Goal: Task Accomplishment & Management: Manage account settings

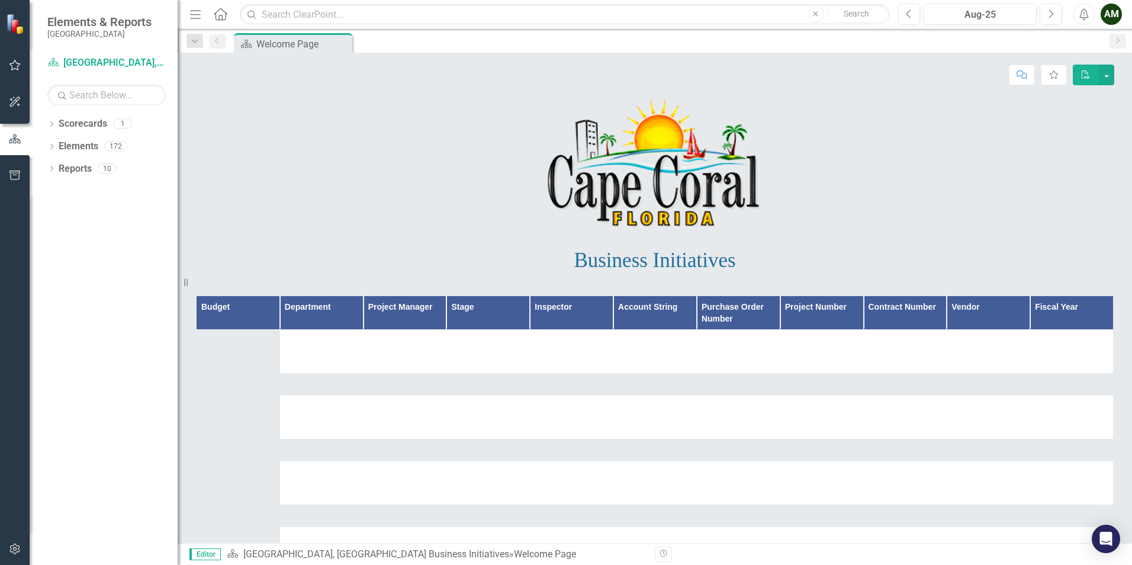
click at [12, 60] on icon "button" at bounding box center [15, 64] width 12 height 9
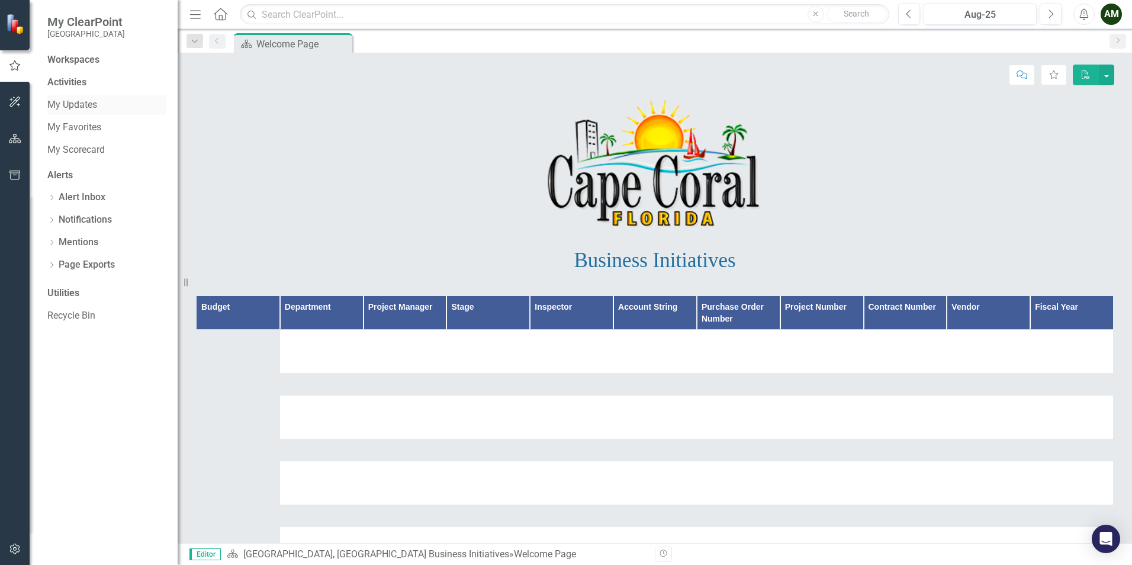
click at [81, 107] on link "My Updates" at bounding box center [106, 105] width 118 height 14
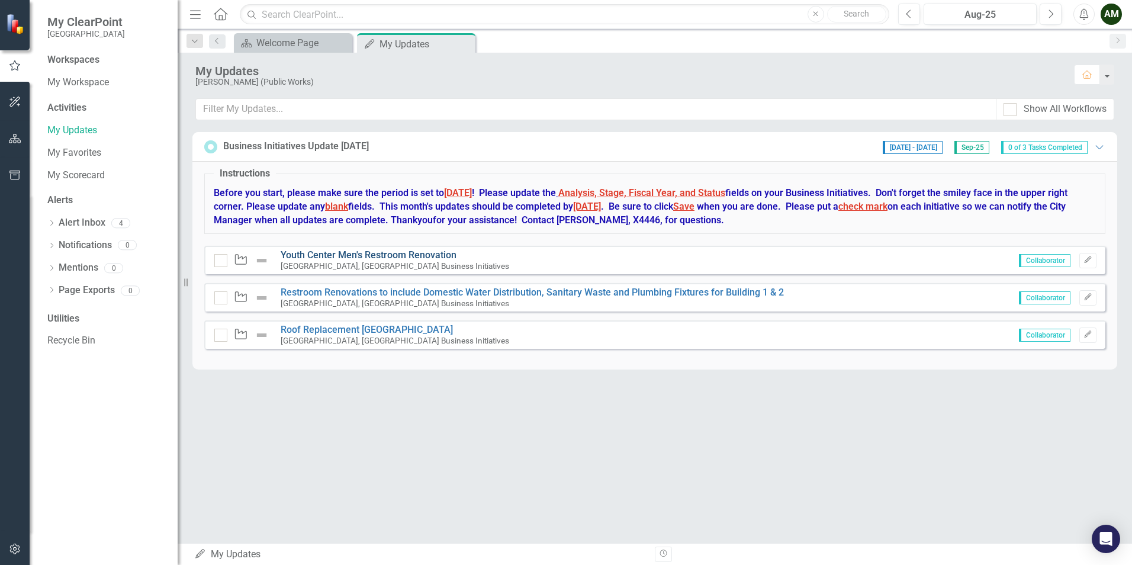
click at [427, 259] on link "Youth Center Men's Restroom Renovation" at bounding box center [369, 254] width 176 height 11
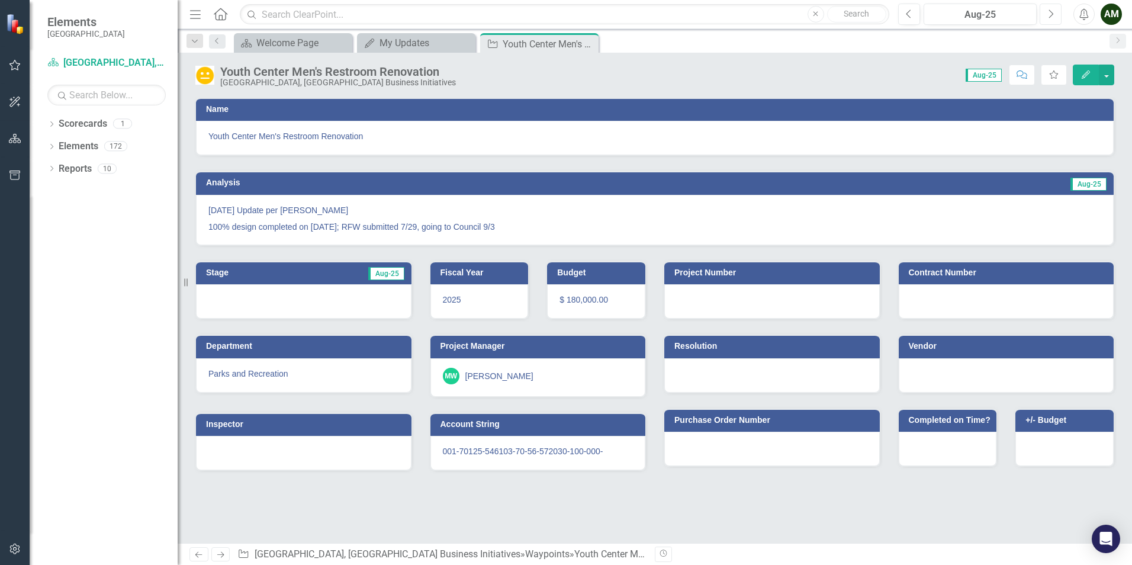
click at [1056, 13] on button "Next" at bounding box center [1051, 14] width 22 height 21
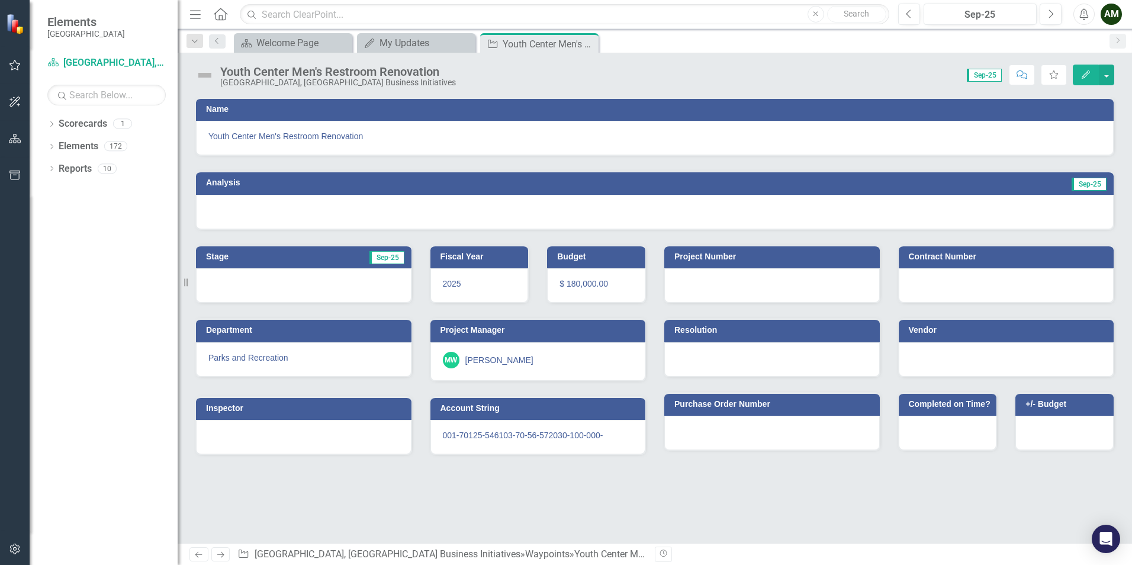
click at [250, 201] on div at bounding box center [655, 212] width 918 height 34
click at [230, 184] on h3 "Analysis" at bounding box center [425, 182] width 438 height 9
click at [218, 196] on div at bounding box center [655, 212] width 918 height 34
click at [217, 197] on div at bounding box center [655, 212] width 918 height 34
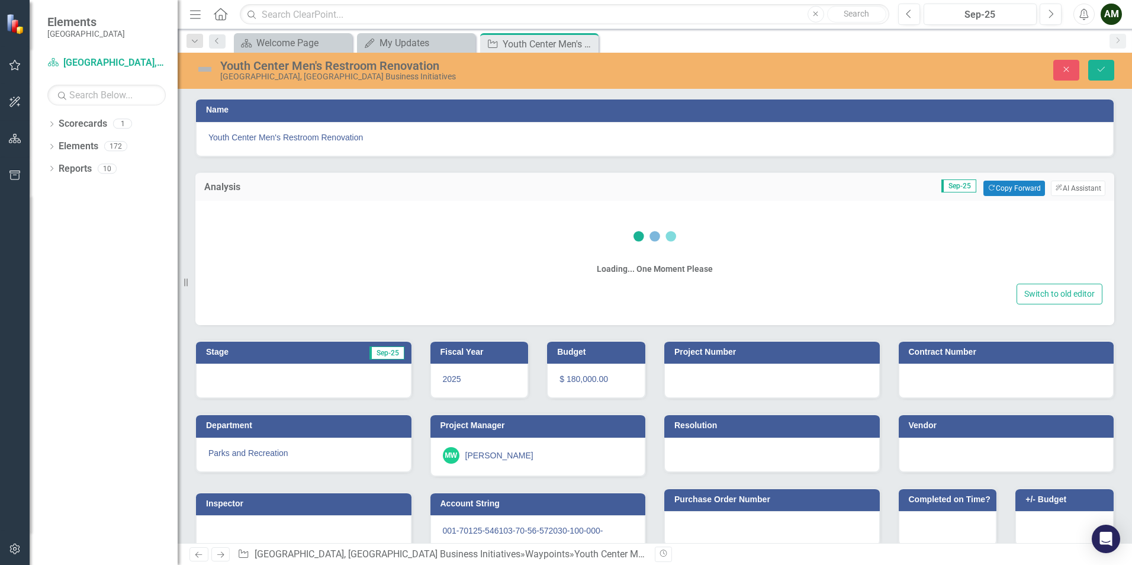
click at [214, 227] on div "Loading... One Moment Please" at bounding box center [654, 247] width 895 height 68
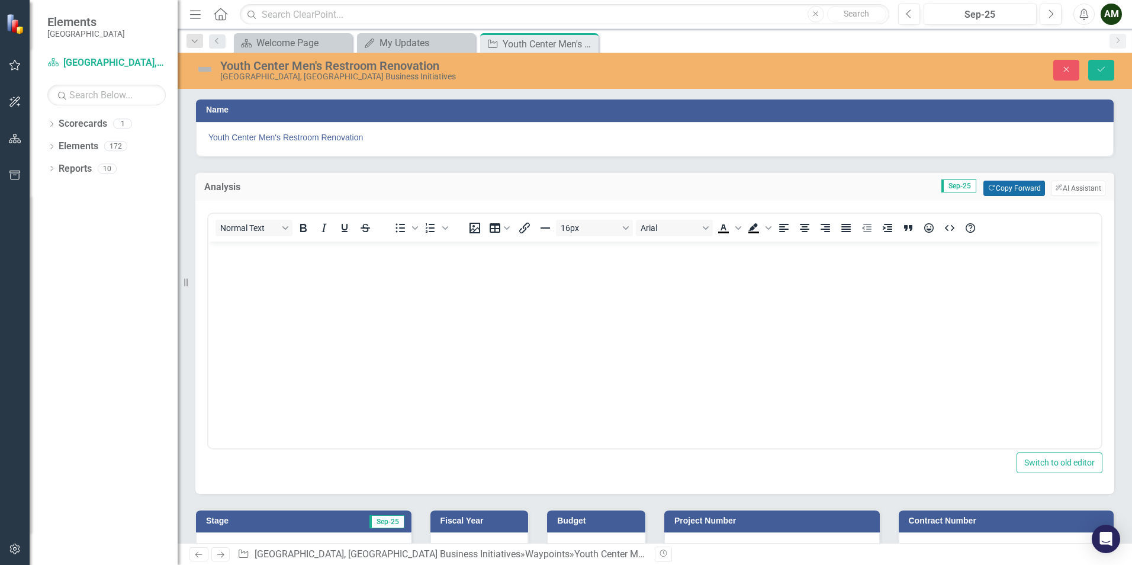
click at [1004, 188] on button "Copy Forward Copy Forward" at bounding box center [1014, 188] width 61 height 15
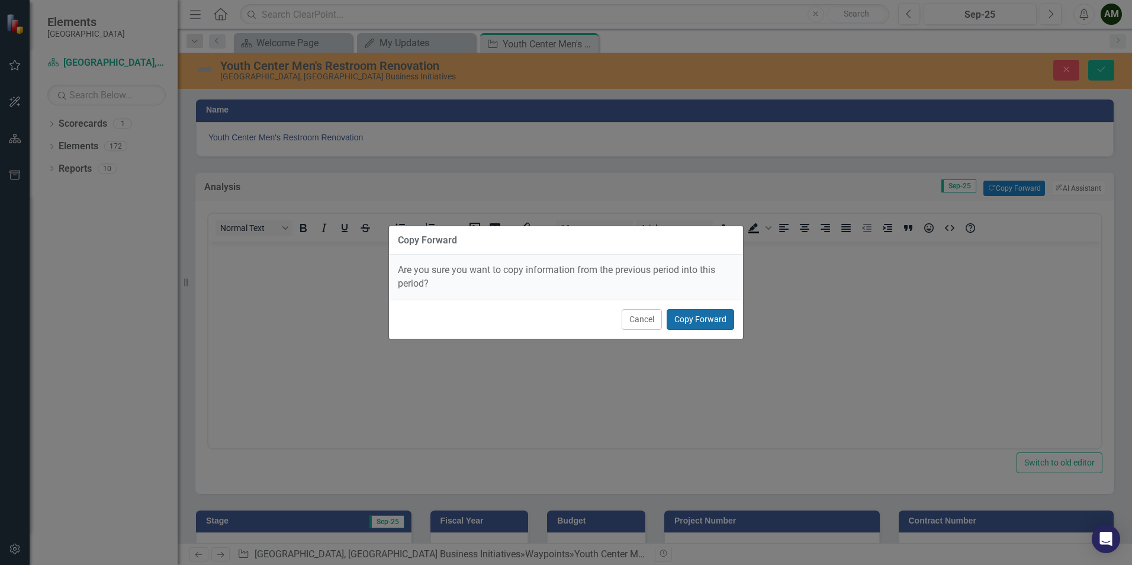
click at [690, 314] on button "Copy Forward" at bounding box center [701, 319] width 68 height 21
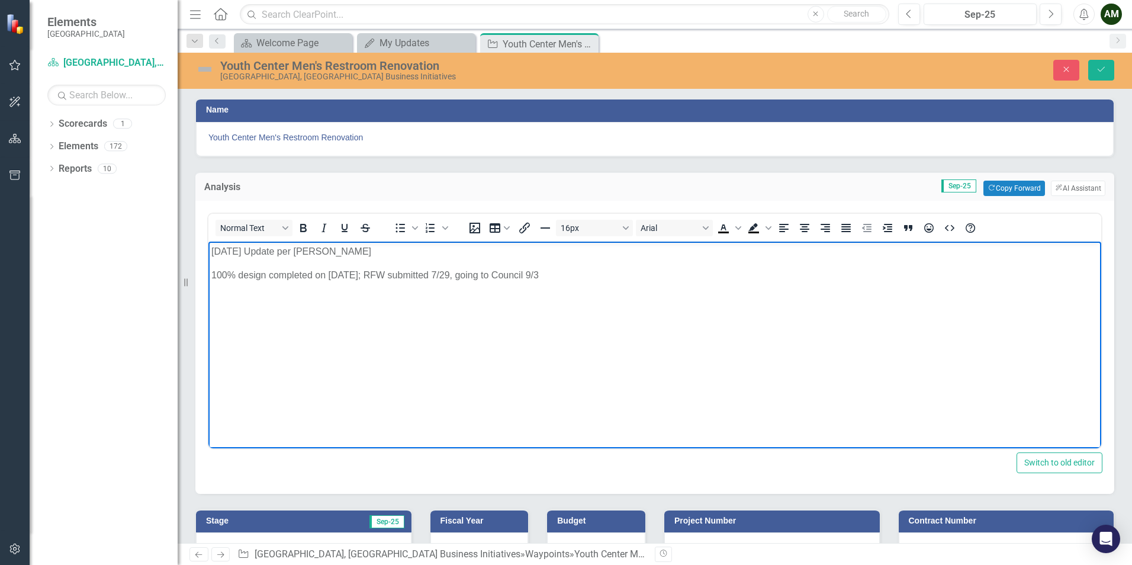
click at [592, 286] on body "[DATE] Update per [PERSON_NAME] 100% design completed on [DATE]; RFW submitted …" at bounding box center [654, 330] width 893 height 178
click at [543, 308] on body "[DATE] Update per [PERSON_NAME] 100% design completed on [DATE]; RFW submitted …" at bounding box center [654, 330] width 893 height 178
click at [633, 282] on body "[DATE] Update per [PERSON_NAME] 100% design completed on [DATE]; RFW submitted …" at bounding box center [654, 330] width 893 height 178
click at [204, 70] on img at bounding box center [204, 69] width 19 height 19
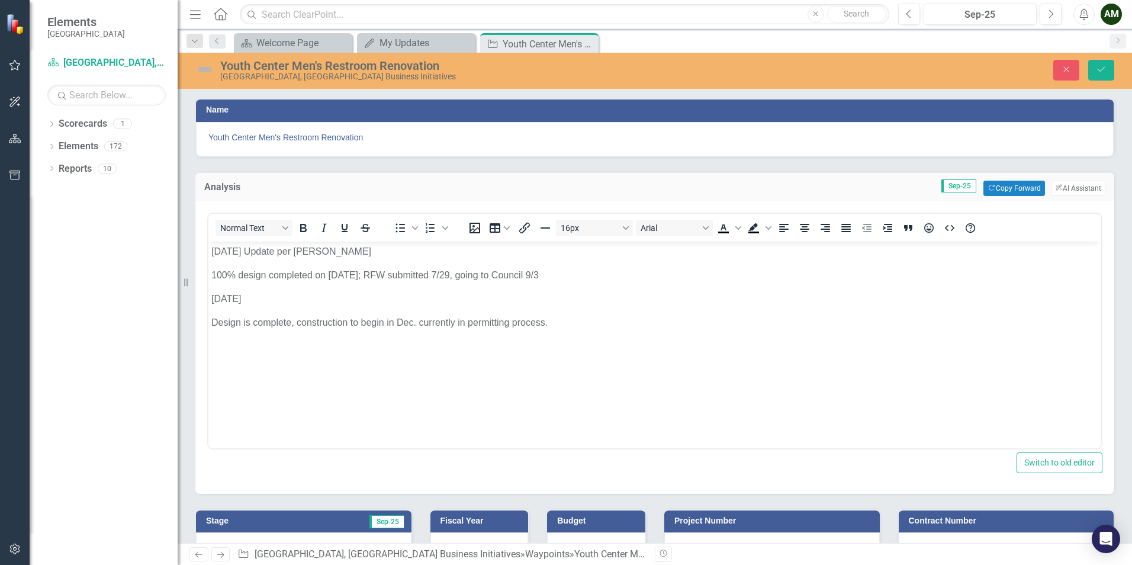
click at [204, 69] on img at bounding box center [204, 69] width 19 height 19
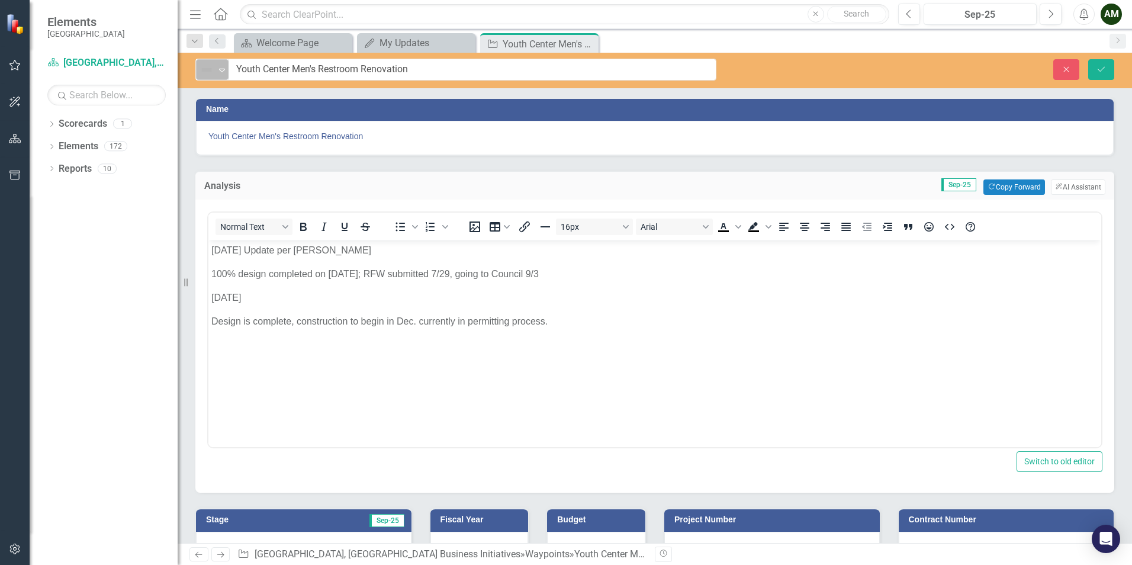
click at [224, 72] on icon "Expand" at bounding box center [222, 69] width 12 height 9
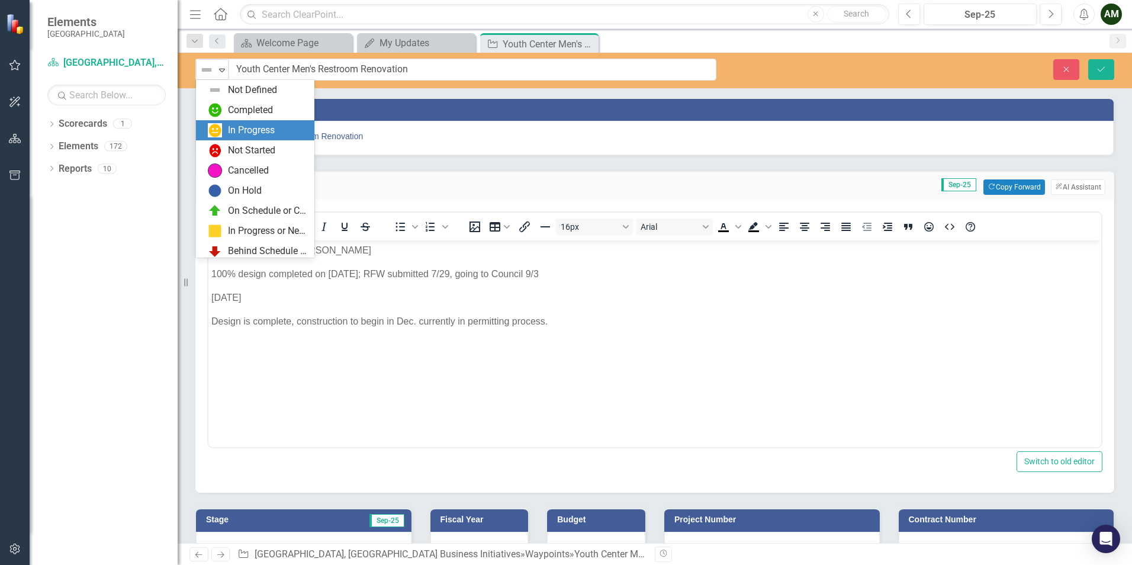
click at [267, 131] on div "In Progress" at bounding box center [251, 131] width 47 height 14
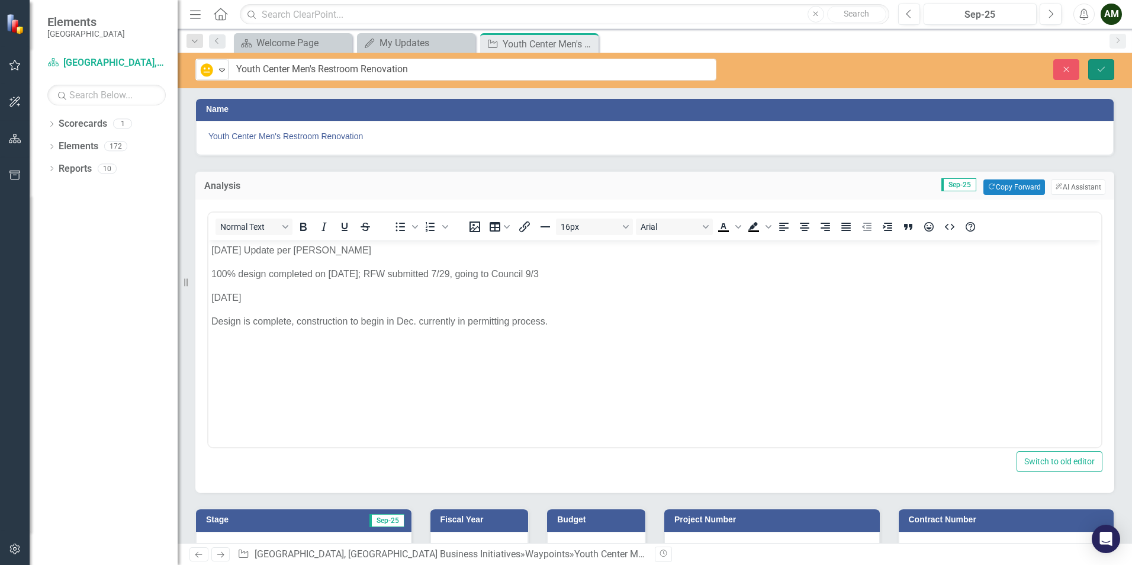
click at [1103, 66] on icon "Save" at bounding box center [1101, 69] width 11 height 8
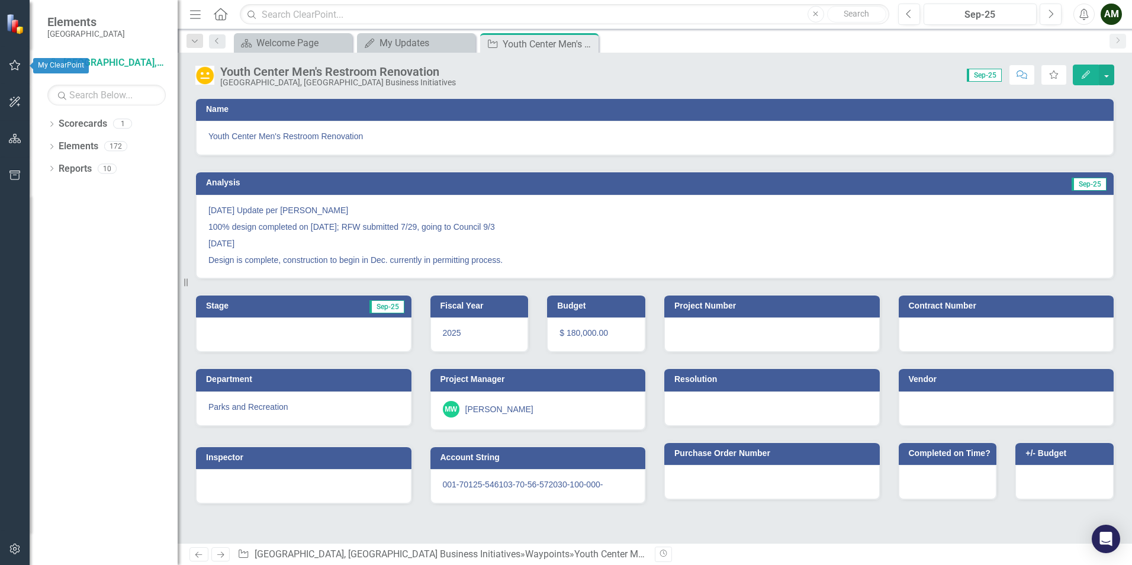
click at [17, 68] on icon "button" at bounding box center [15, 64] width 12 height 9
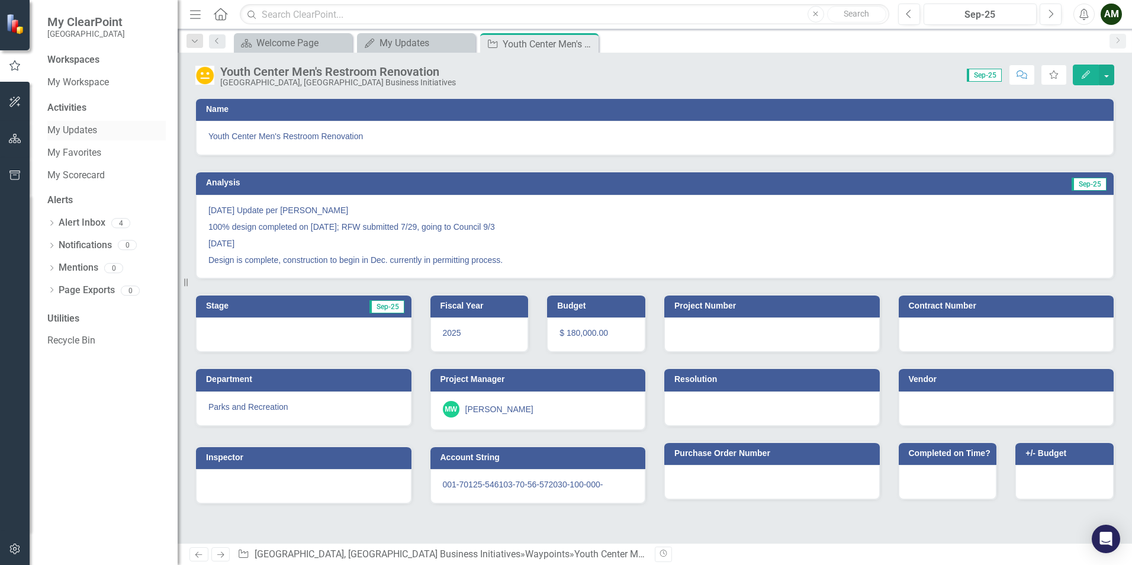
click at [78, 128] on link "My Updates" at bounding box center [106, 131] width 118 height 14
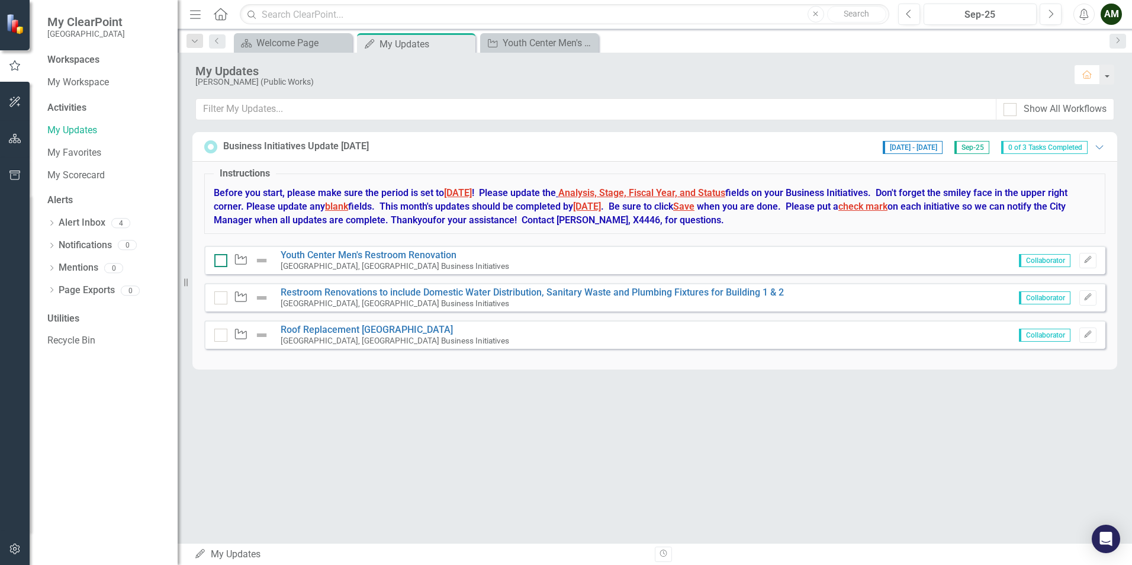
click at [223, 260] on div at bounding box center [220, 260] width 13 height 13
click at [222, 260] on input "checkbox" at bounding box center [218, 258] width 8 height 8
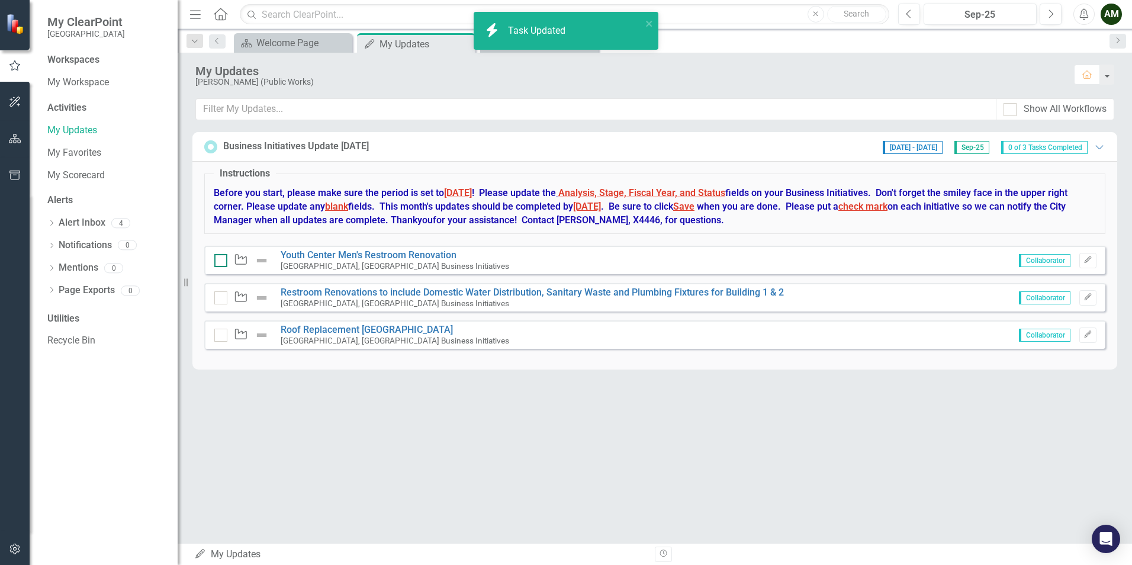
checkbox input "true"
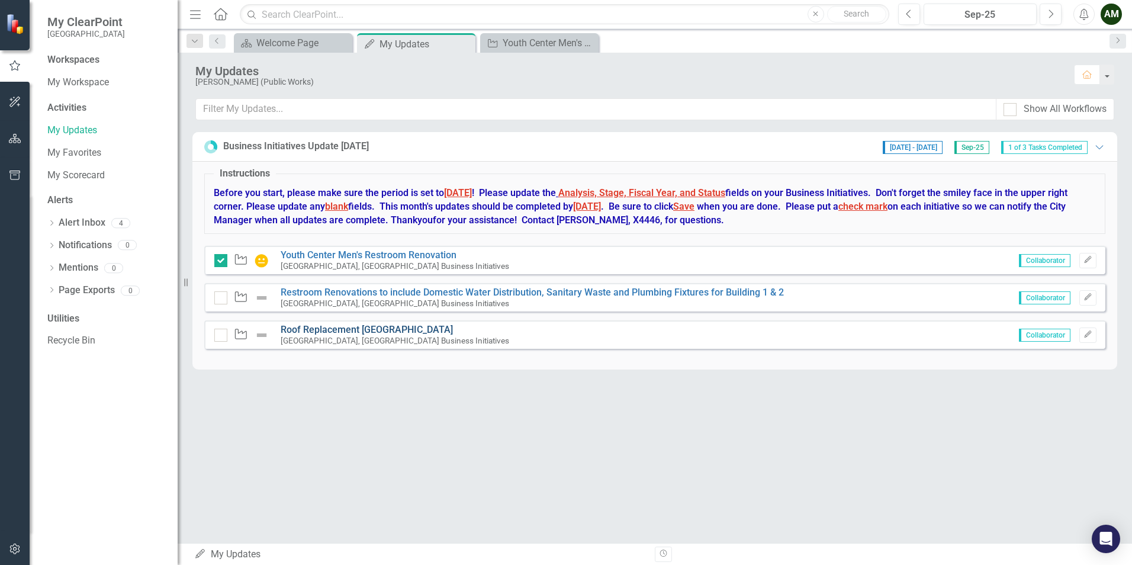
click at [397, 331] on link "Roof Replacement [GEOGRAPHIC_DATA]" at bounding box center [367, 329] width 172 height 11
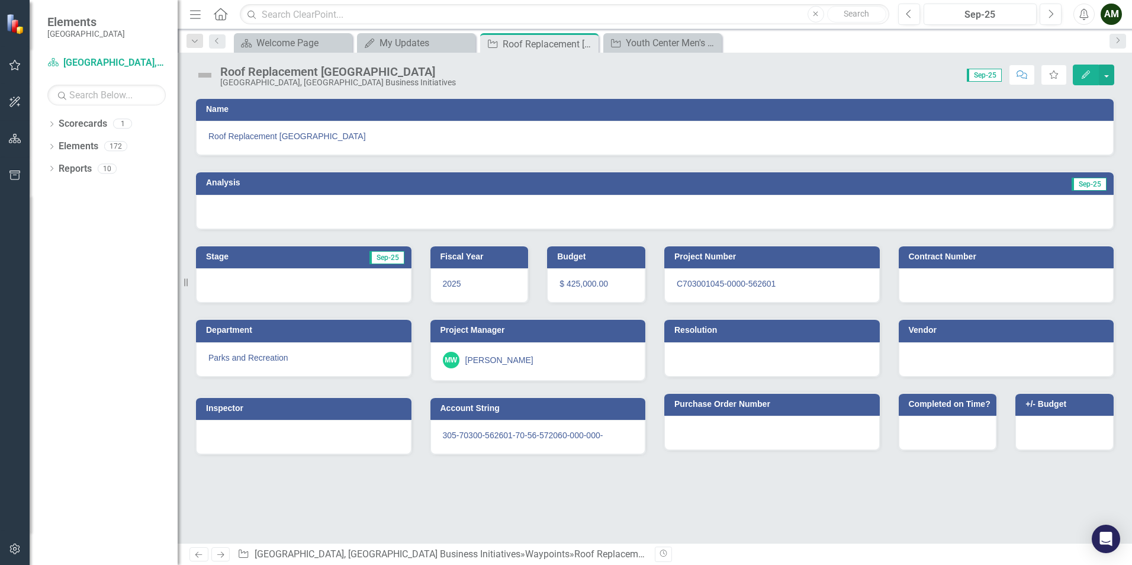
click at [237, 198] on div at bounding box center [655, 212] width 918 height 34
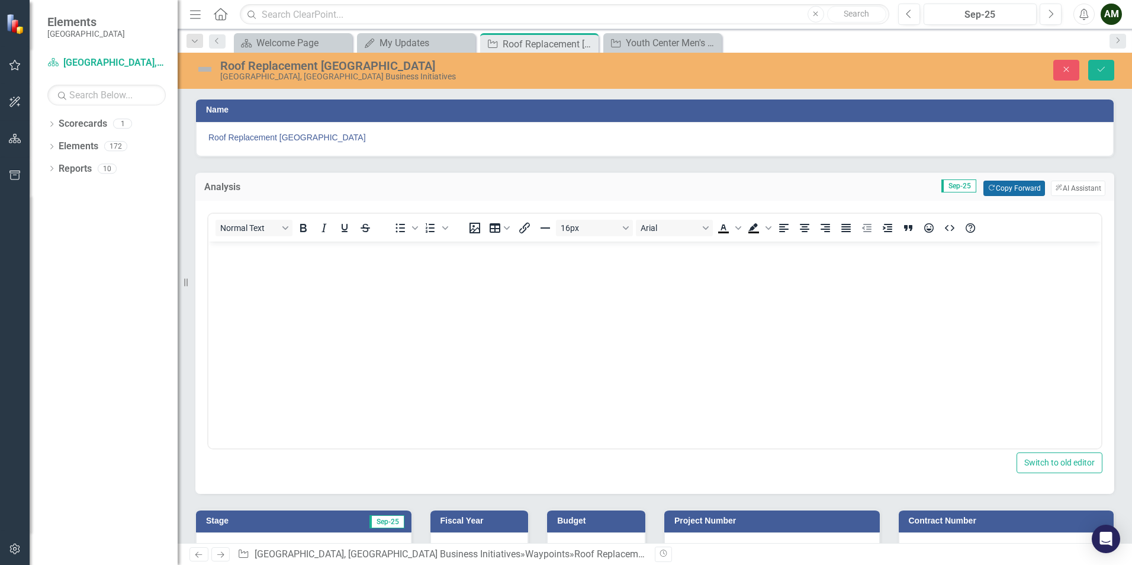
click at [989, 190] on button "Copy Forward Copy Forward" at bounding box center [1014, 188] width 61 height 15
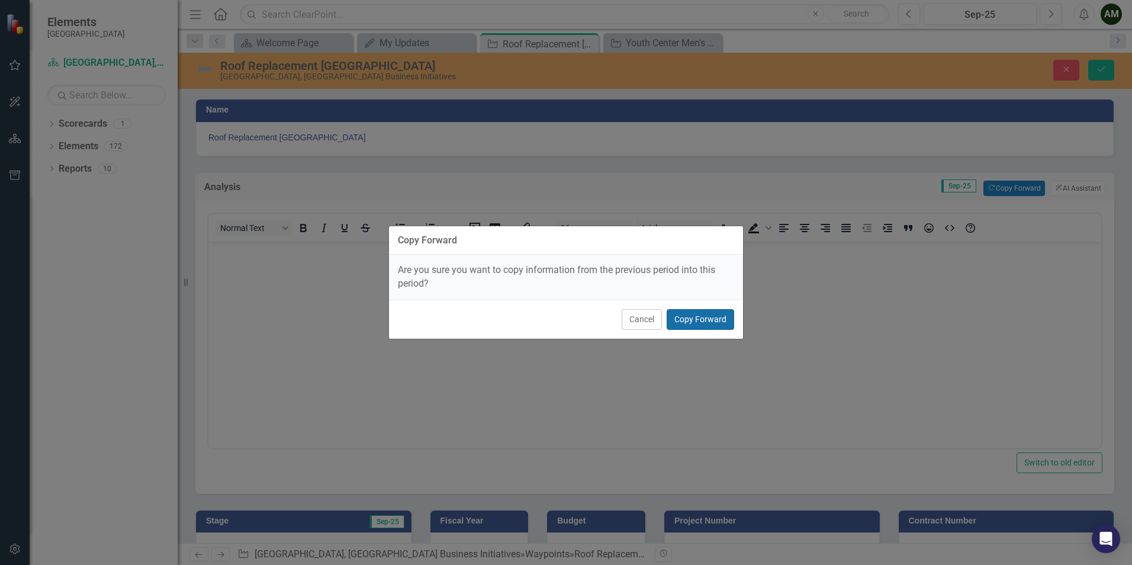
click at [689, 326] on button "Copy Forward" at bounding box center [701, 319] width 68 height 21
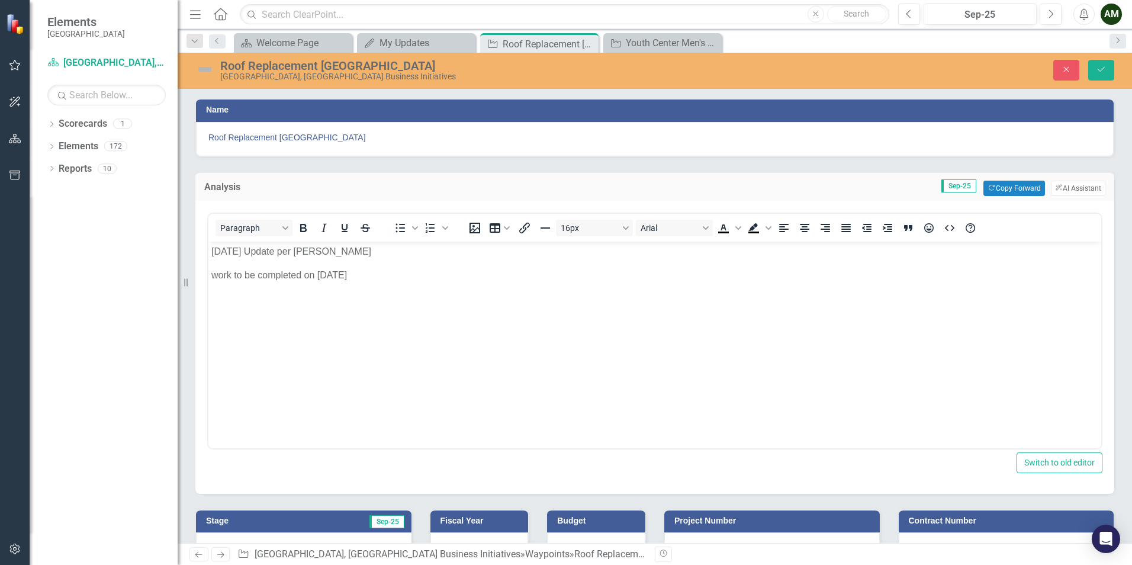
click at [357, 327] on body "[DATE] Update per [PERSON_NAME] work to be completed on [DATE]" at bounding box center [654, 330] width 893 height 178
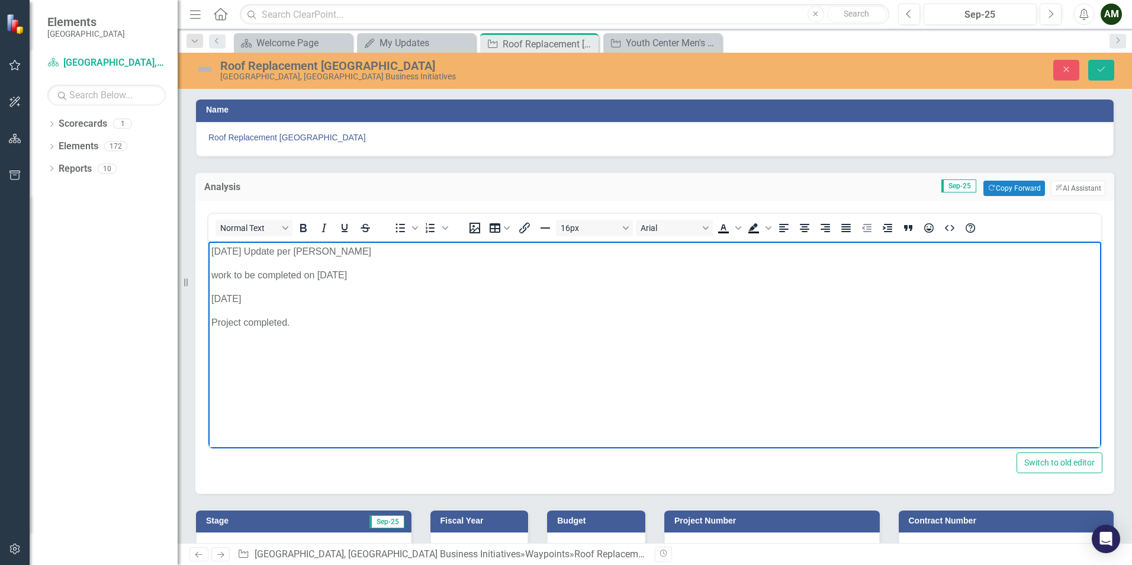
click at [205, 69] on img at bounding box center [204, 69] width 19 height 19
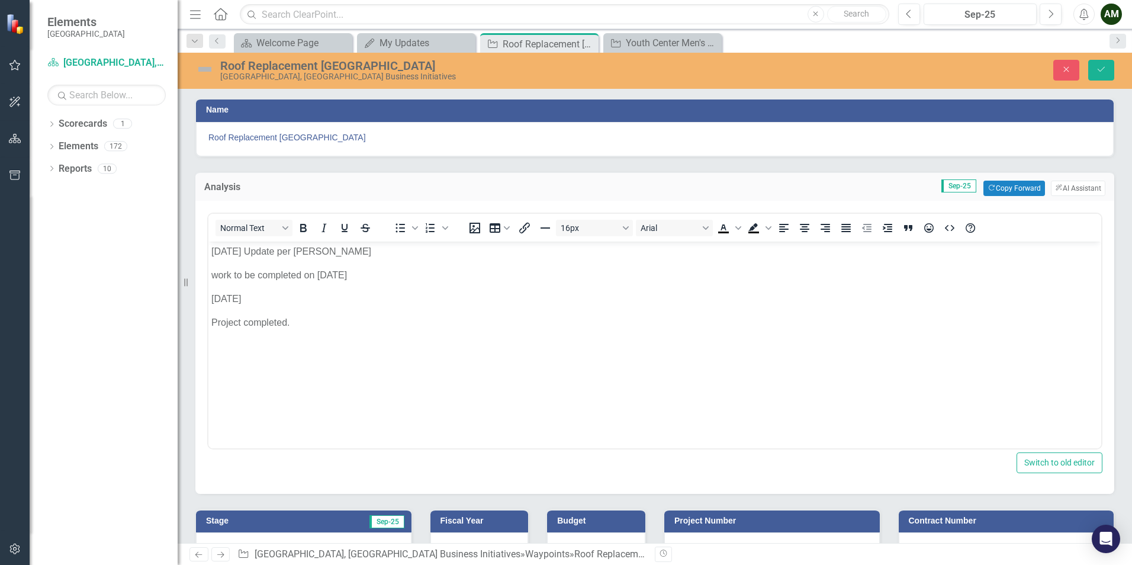
click at [205, 69] on img at bounding box center [204, 69] width 19 height 19
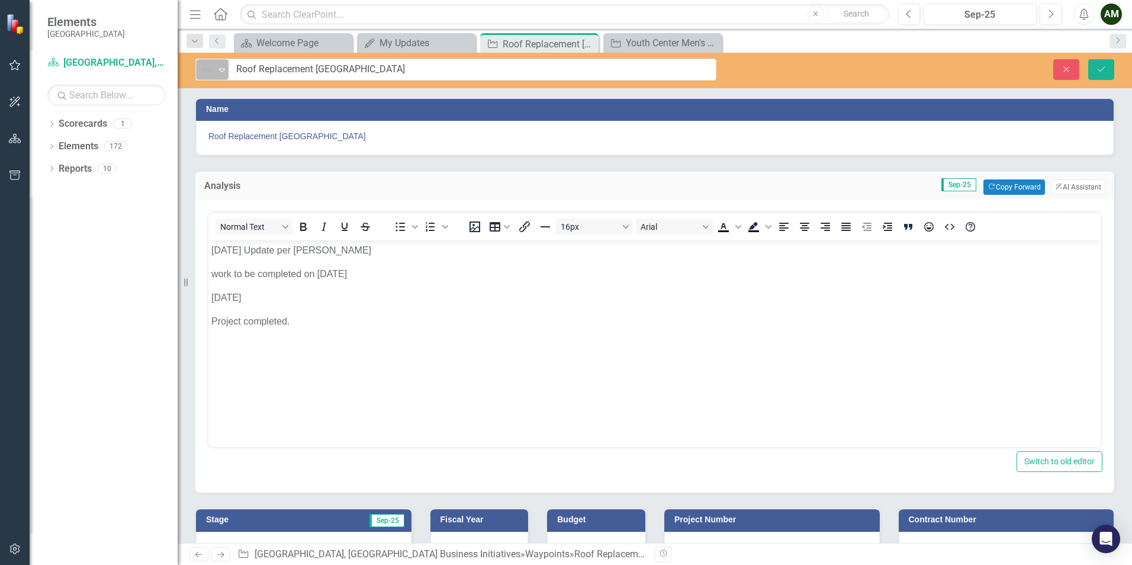
click at [216, 72] on icon "Expand" at bounding box center [222, 69] width 12 height 9
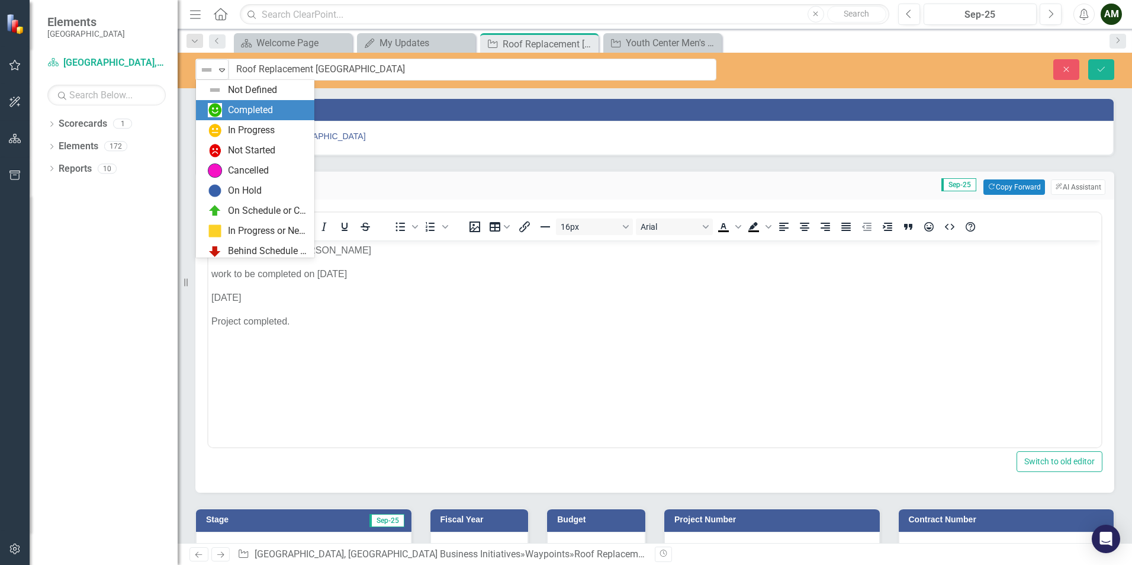
click at [233, 113] on div "Completed" at bounding box center [250, 111] width 45 height 14
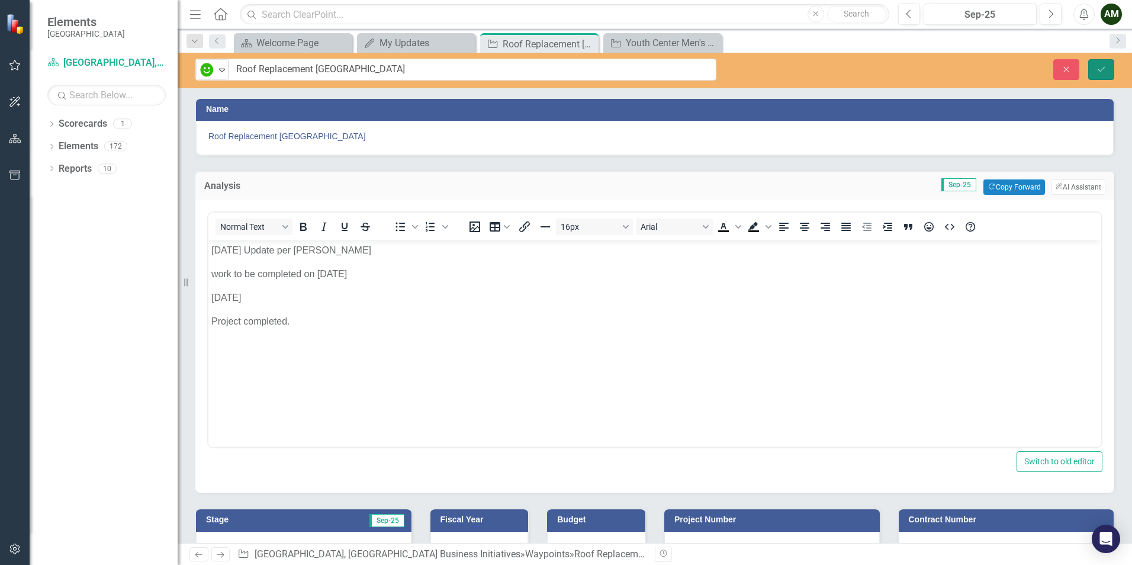
click at [1103, 68] on icon "Save" at bounding box center [1101, 69] width 11 height 8
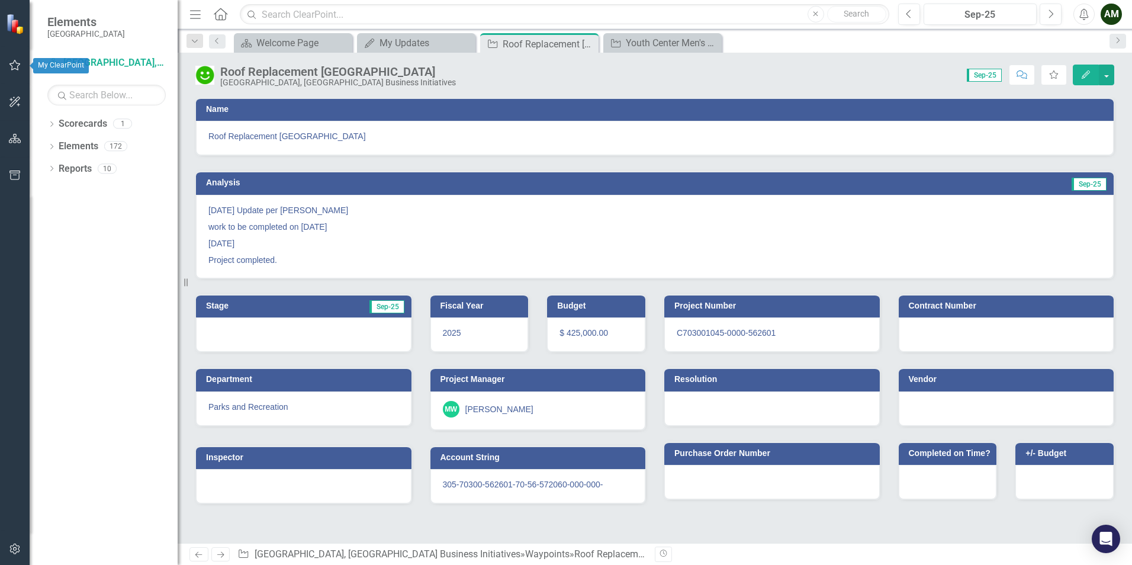
click at [17, 66] on icon "button" at bounding box center [15, 64] width 12 height 9
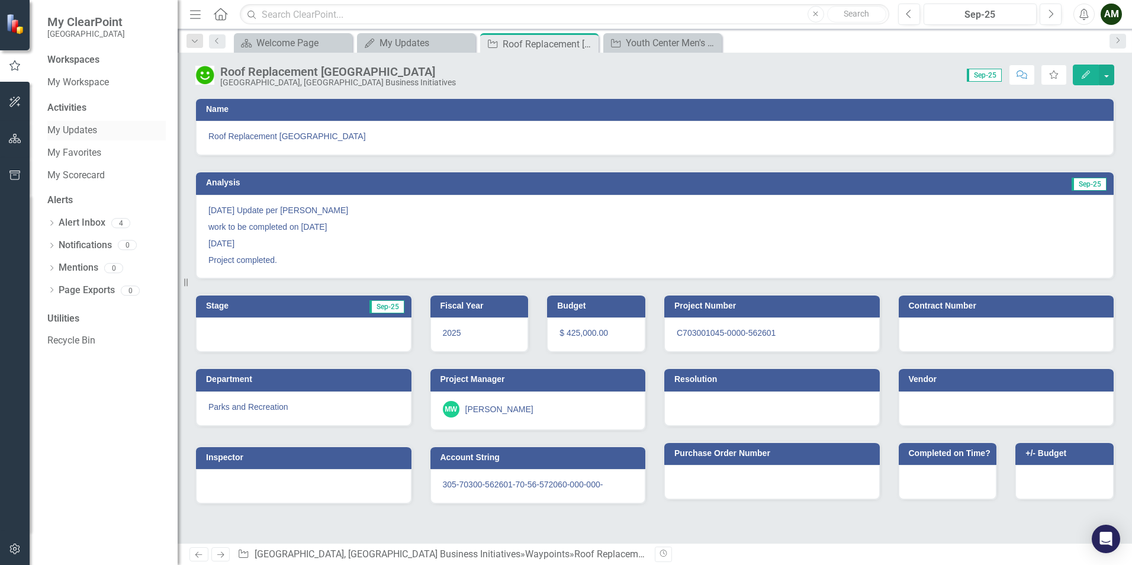
click at [87, 131] on link "My Updates" at bounding box center [106, 131] width 118 height 14
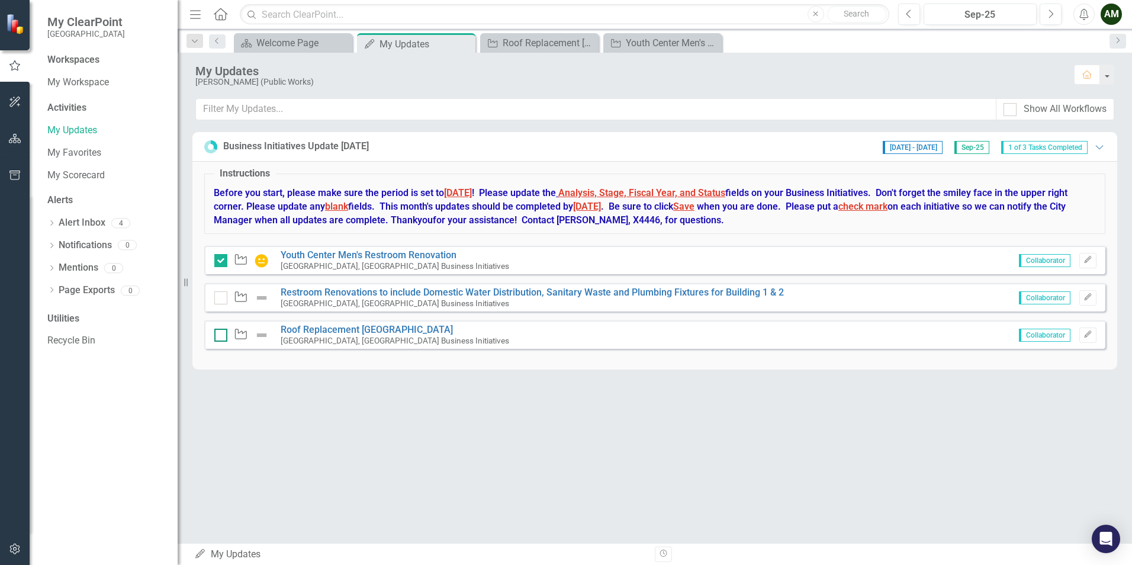
click at [220, 335] on input "checkbox" at bounding box center [218, 333] width 8 height 8
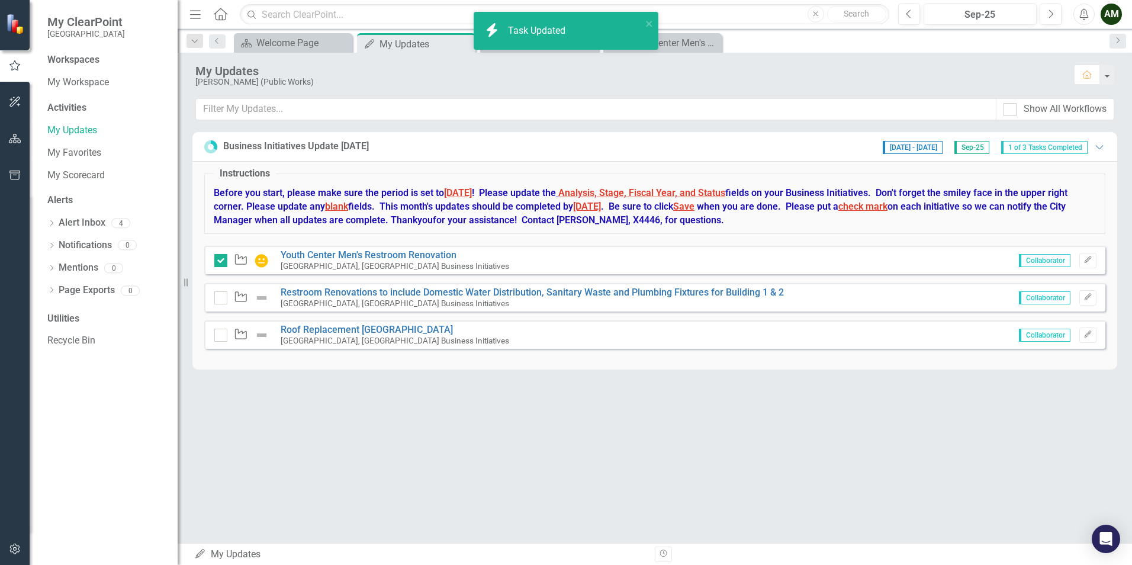
checkbox input "true"
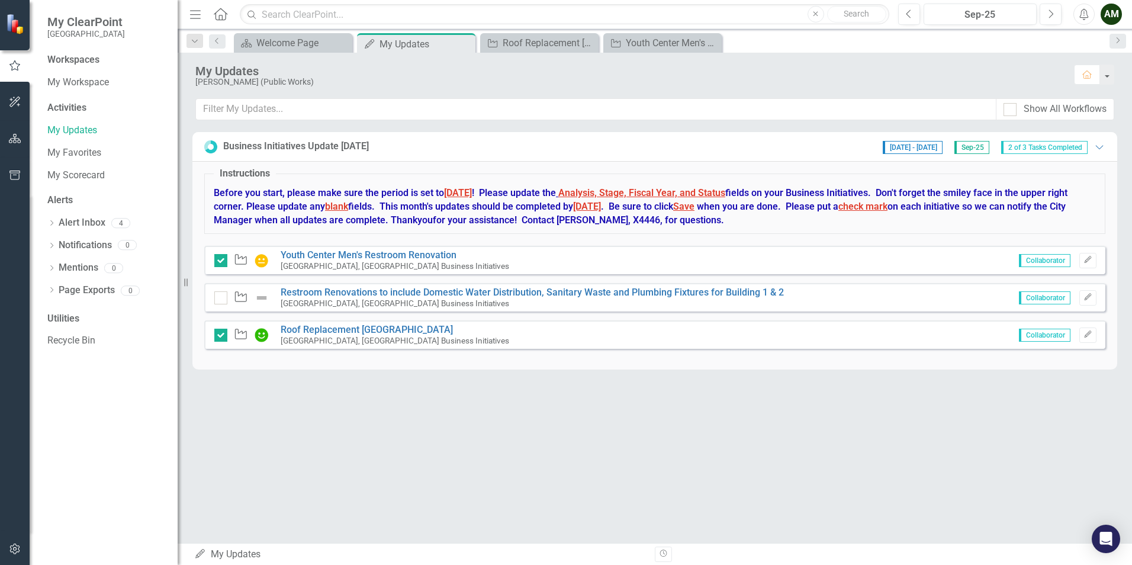
click at [475, 302] on div "[GEOGRAPHIC_DATA], [GEOGRAPHIC_DATA] Business Initiatives" at bounding box center [532, 303] width 503 height 11
click at [490, 294] on link "Restroom Renovations to include Domestic Water Distribution, Sanitary Waste and…" at bounding box center [532, 292] width 503 height 11
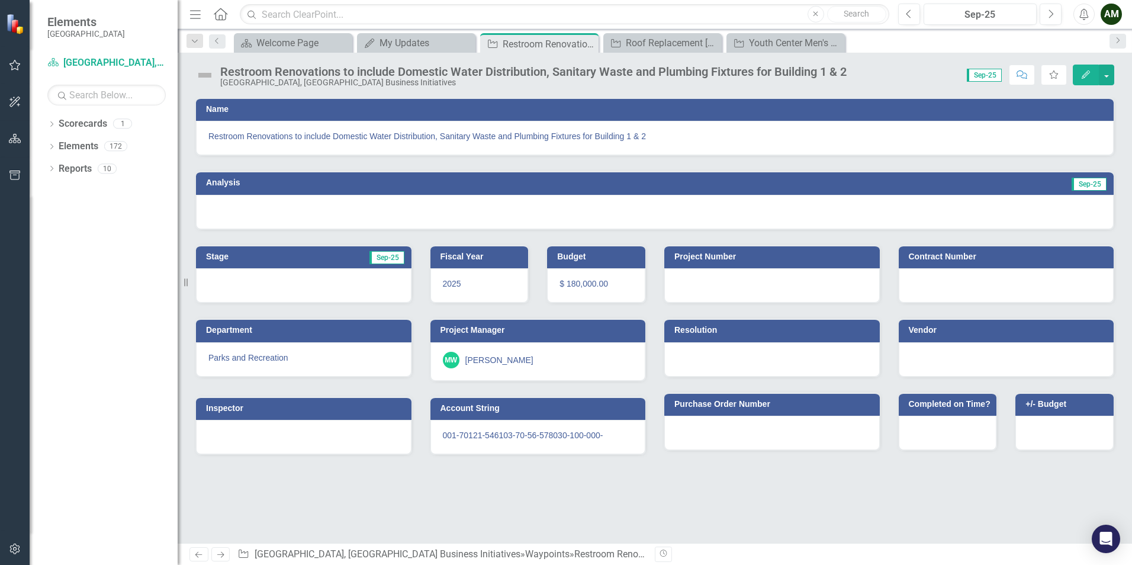
click at [236, 201] on div at bounding box center [655, 212] width 918 height 34
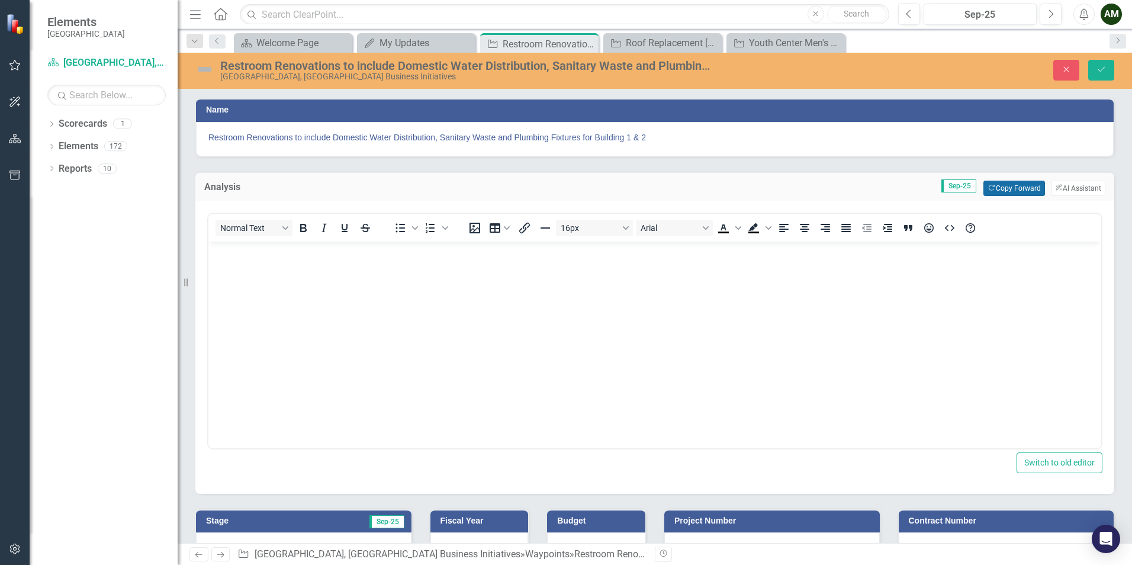
click at [1005, 187] on button "Copy Forward Copy Forward" at bounding box center [1014, 188] width 61 height 15
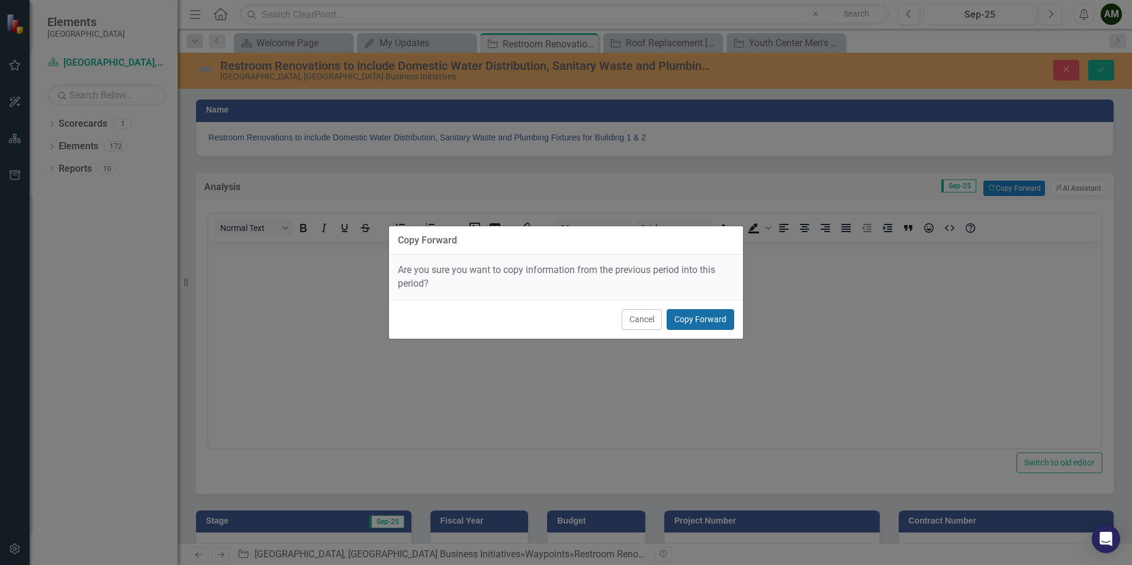
click at [703, 317] on button "Copy Forward" at bounding box center [701, 319] width 68 height 21
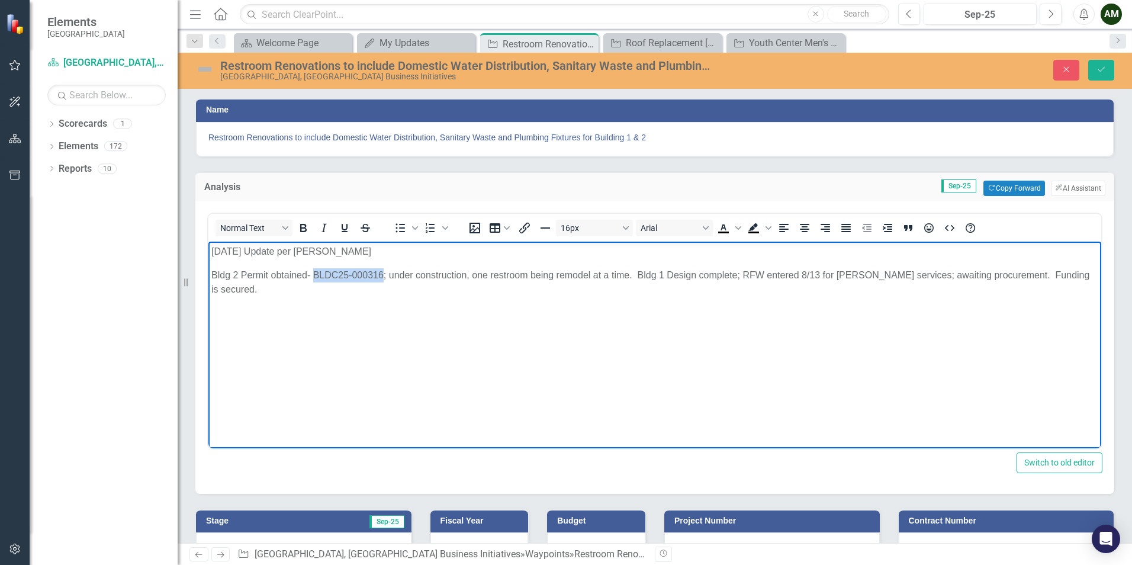
drag, startPoint x: 314, startPoint y: 274, endPoint x: 383, endPoint y: 275, distance: 68.7
click at [383, 275] on p "Bldg 2 Permit obtained- BLDC25-000316; under construction, one restroom being r…" at bounding box center [654, 289] width 887 height 43
copy p "BLDC25-000316"
click at [1088, 277] on p "Bldg 2 Permit obtained- BLDC25-000316; under construction, one restroom being r…" at bounding box center [654, 289] width 887 height 43
click at [206, 66] on img at bounding box center [204, 69] width 19 height 19
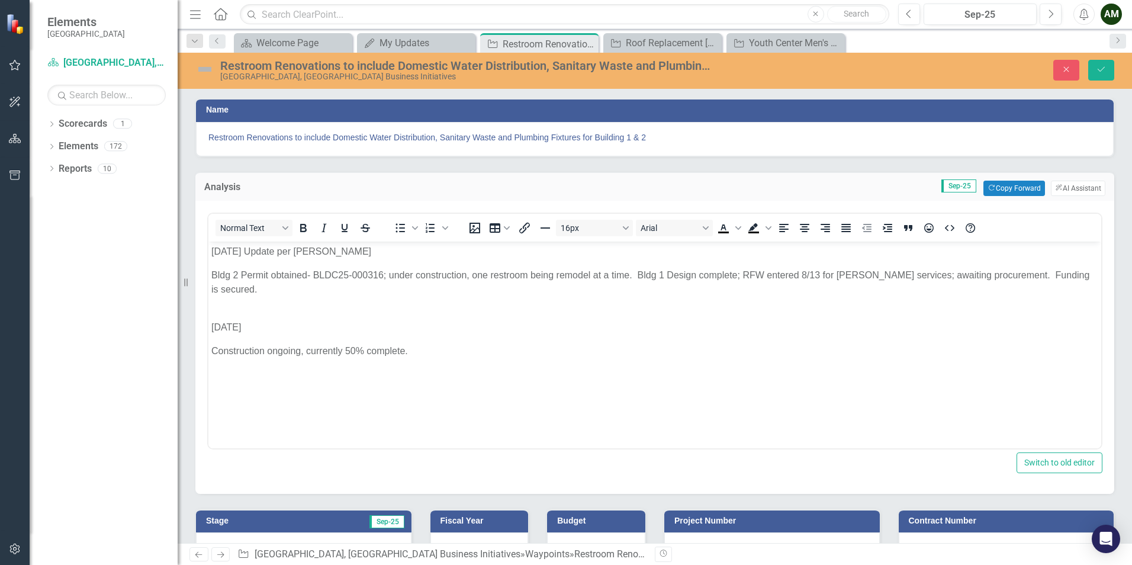
click at [206, 66] on img at bounding box center [204, 69] width 19 height 19
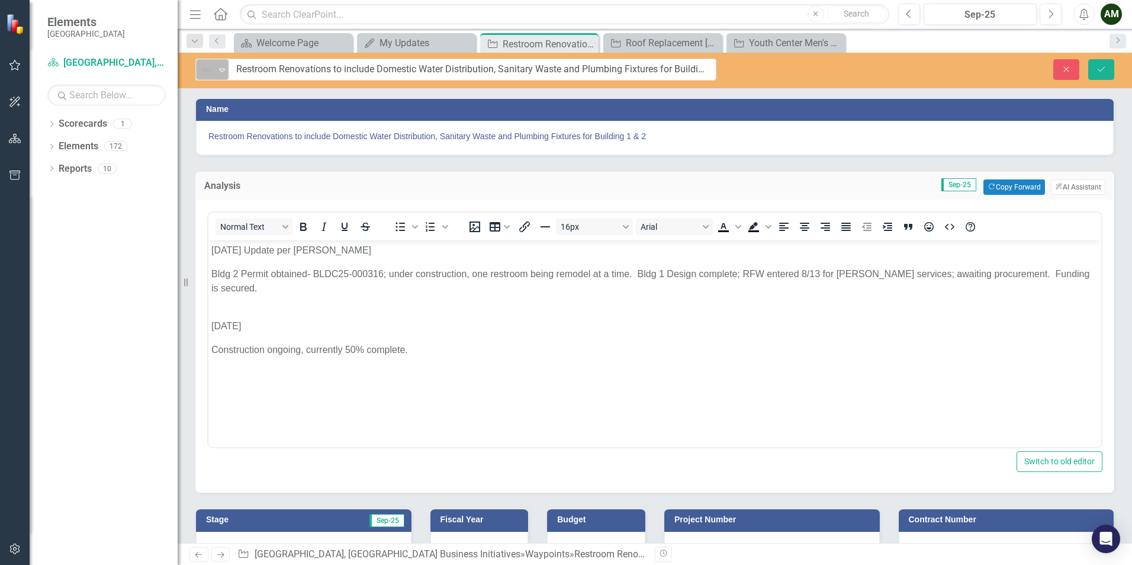
click at [212, 69] on img at bounding box center [207, 70] width 14 height 14
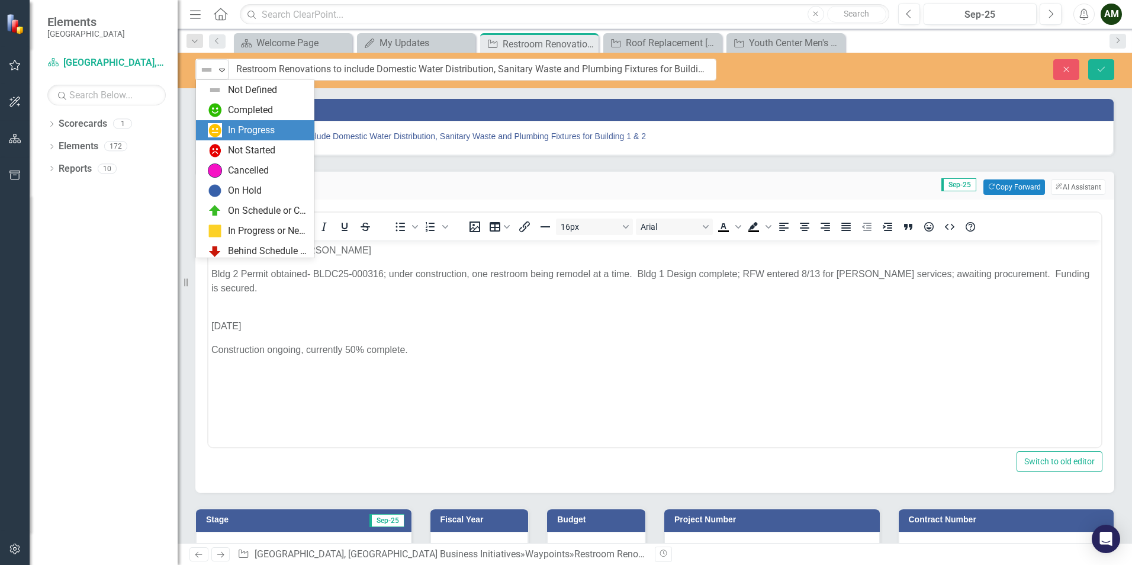
click at [226, 129] on div "In Progress" at bounding box center [257, 130] width 99 height 14
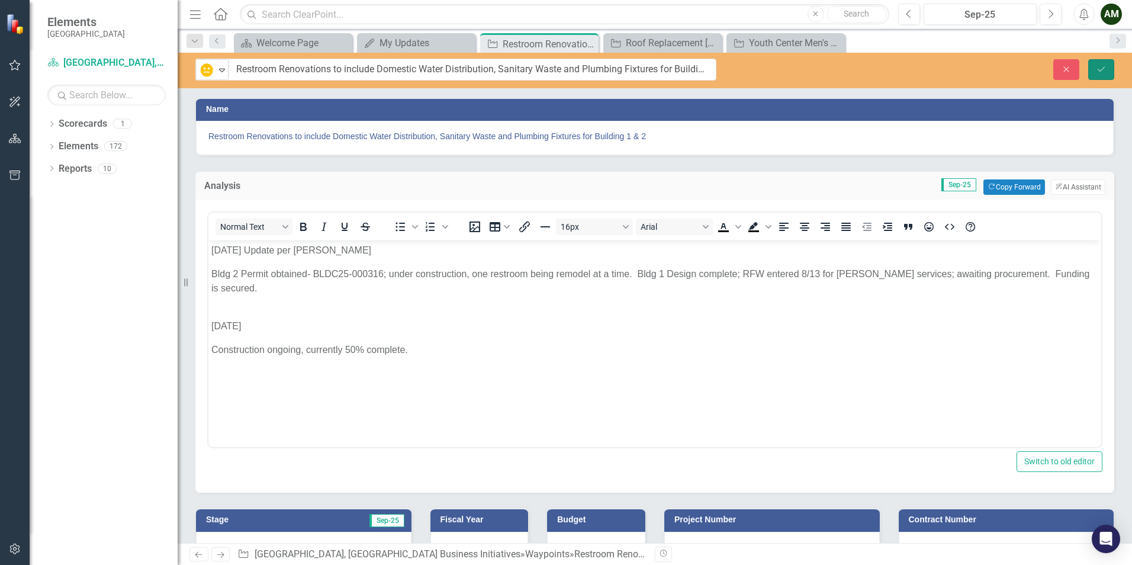
click at [1099, 67] on icon "Save" at bounding box center [1101, 69] width 11 height 8
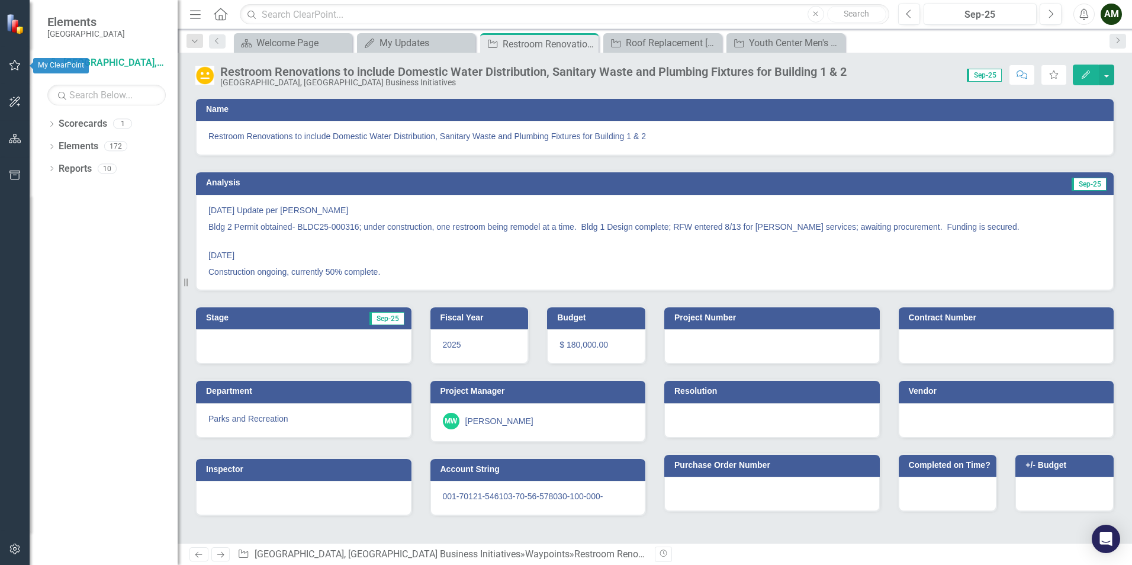
click at [11, 68] on icon "button" at bounding box center [15, 64] width 12 height 9
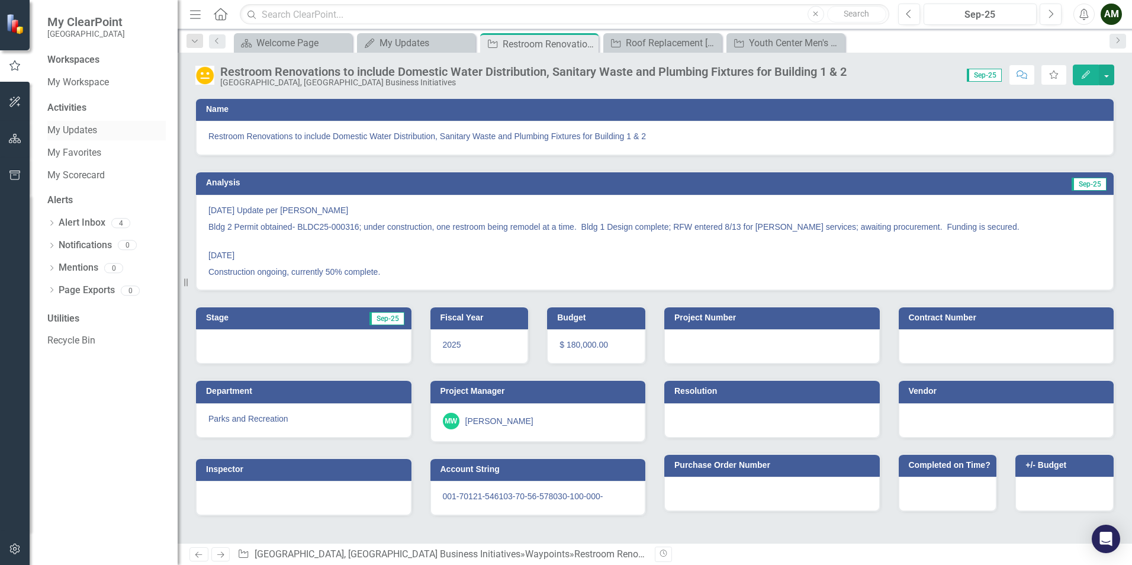
click at [82, 123] on div "My Updates" at bounding box center [106, 131] width 118 height 20
click at [73, 126] on link "My Updates" at bounding box center [106, 131] width 118 height 14
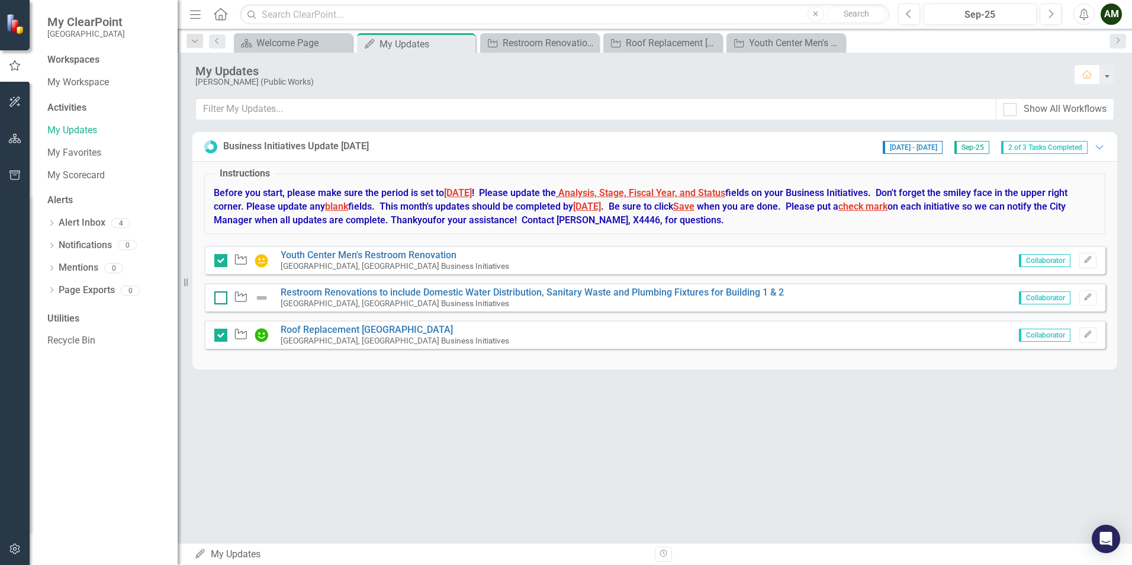
click at [221, 300] on div at bounding box center [220, 297] width 13 height 13
click at [221, 299] on input "checkbox" at bounding box center [218, 295] width 8 height 8
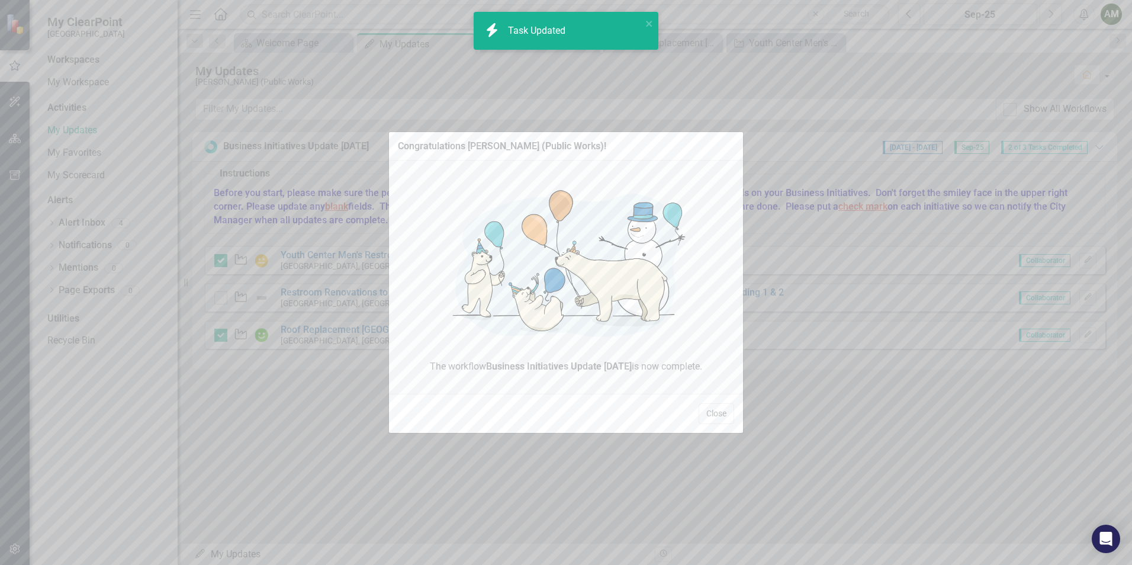
checkbox input "true"
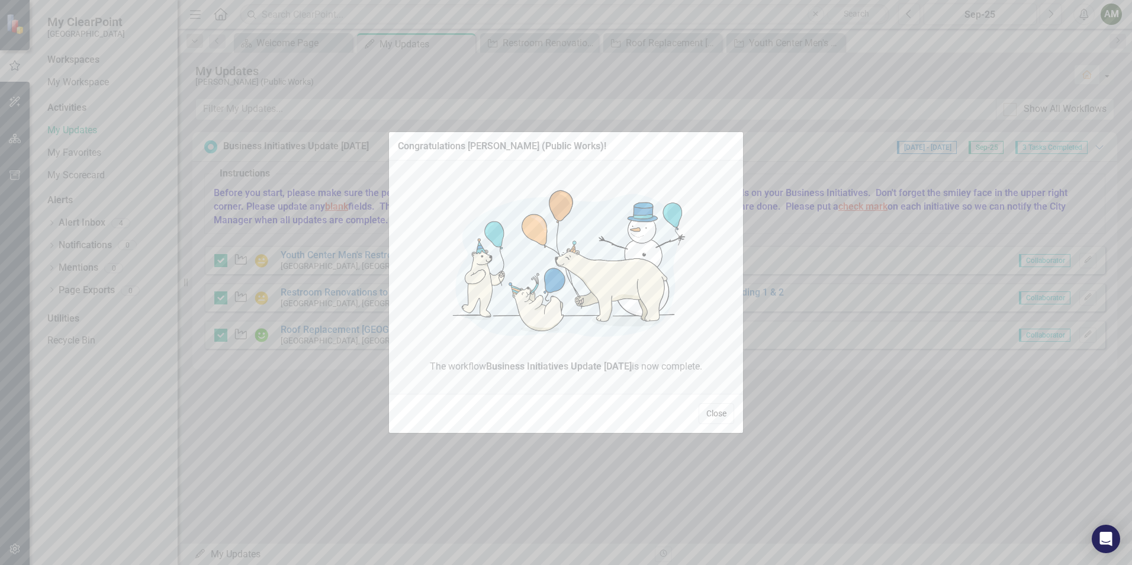
click at [721, 417] on button "Close" at bounding box center [717, 413] width 36 height 21
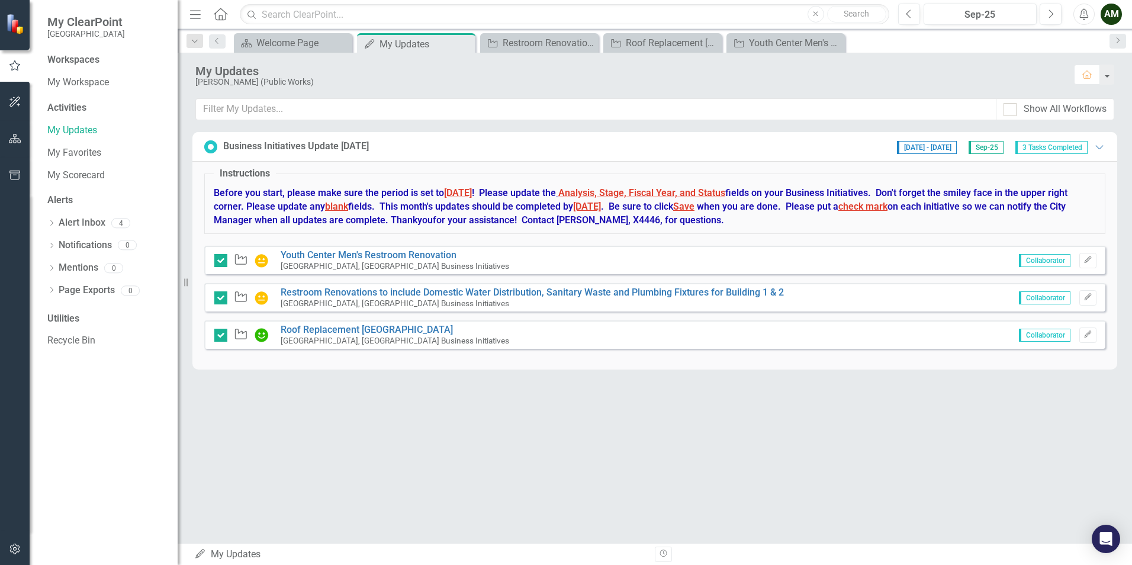
click at [72, 28] on span "My ClearPoint" at bounding box center [86, 22] width 78 height 14
click at [76, 18] on span "My ClearPoint" at bounding box center [86, 22] width 78 height 14
click at [15, 66] on icon "button" at bounding box center [14, 65] width 13 height 11
click at [1105, 12] on div "AM" at bounding box center [1111, 14] width 21 height 21
click at [1051, 147] on link "Logout Log Out" at bounding box center [1075, 150] width 94 height 22
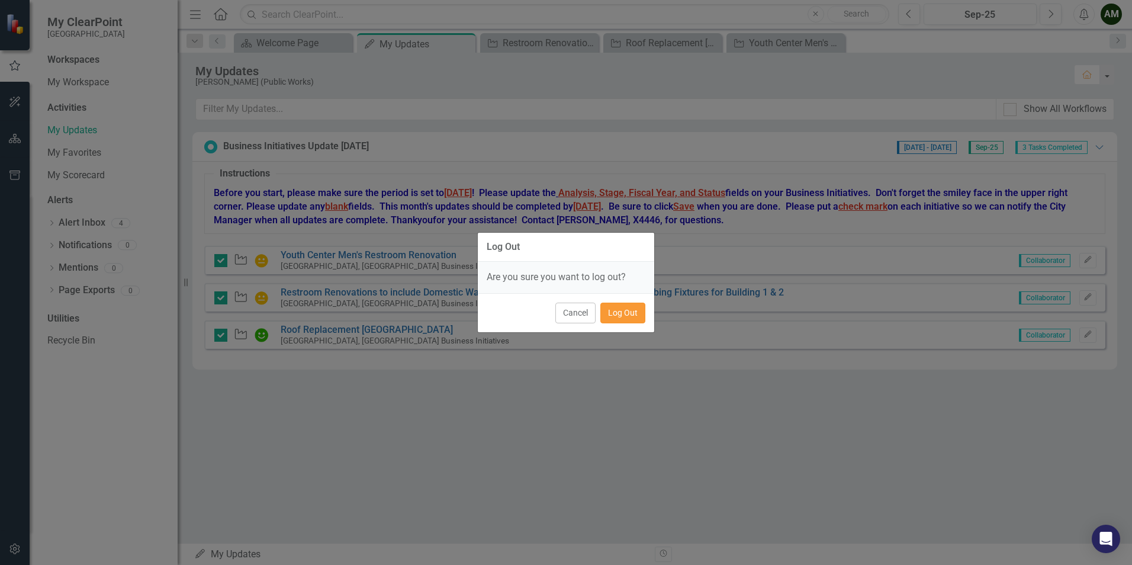
click at [634, 311] on button "Log Out" at bounding box center [622, 313] width 45 height 21
